Goal: Find specific page/section: Find specific page/section

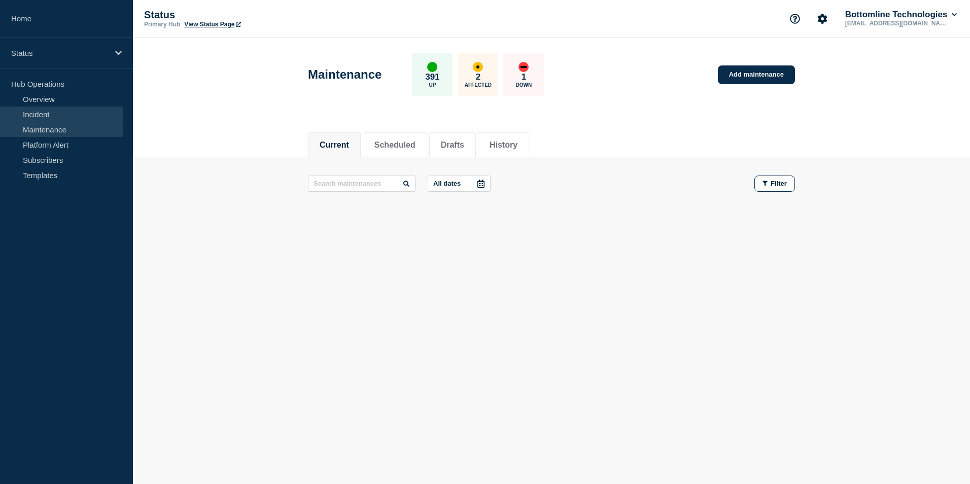
drag, startPoint x: 0, startPoint y: 0, endPoint x: 64, endPoint y: 119, distance: 135.3
click at [64, 119] on link "Incident" at bounding box center [61, 114] width 123 height 15
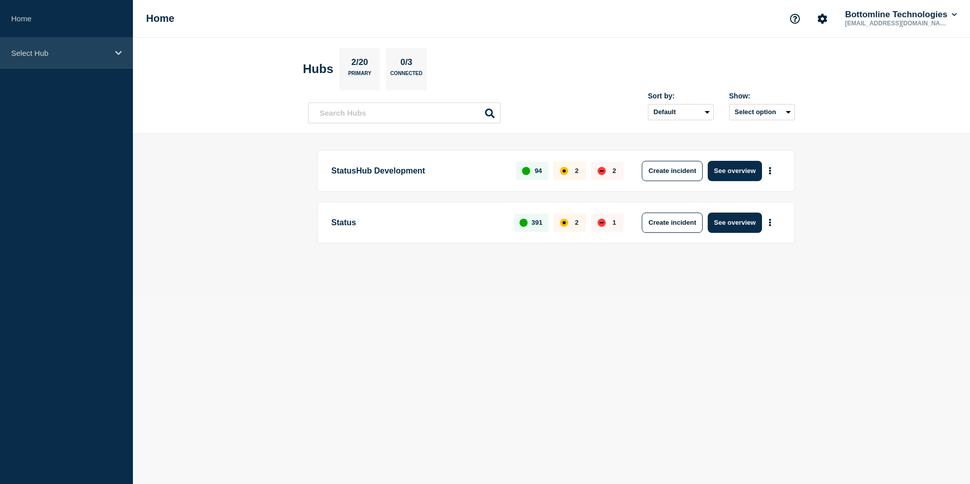
click at [117, 51] on icon at bounding box center [118, 53] width 7 height 8
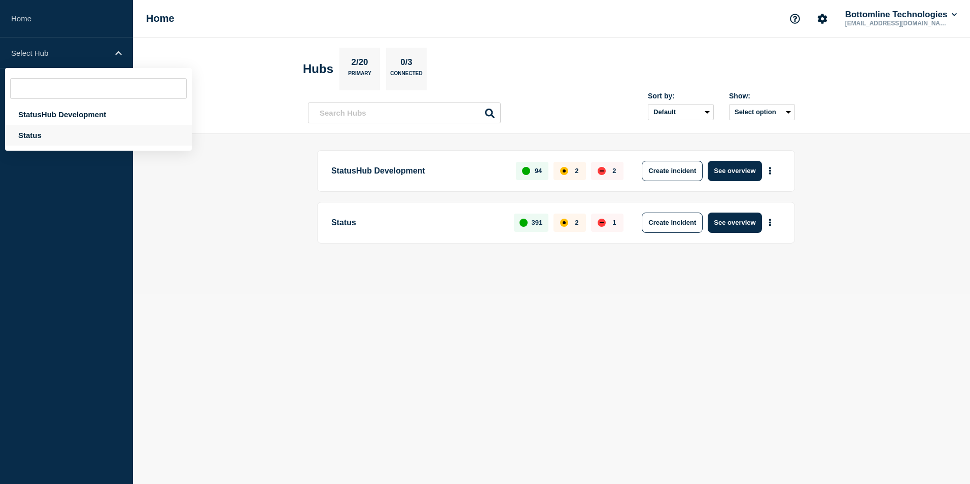
click at [66, 134] on div "Status" at bounding box center [98, 135] width 187 height 21
